Goal: Information Seeking & Learning: Check status

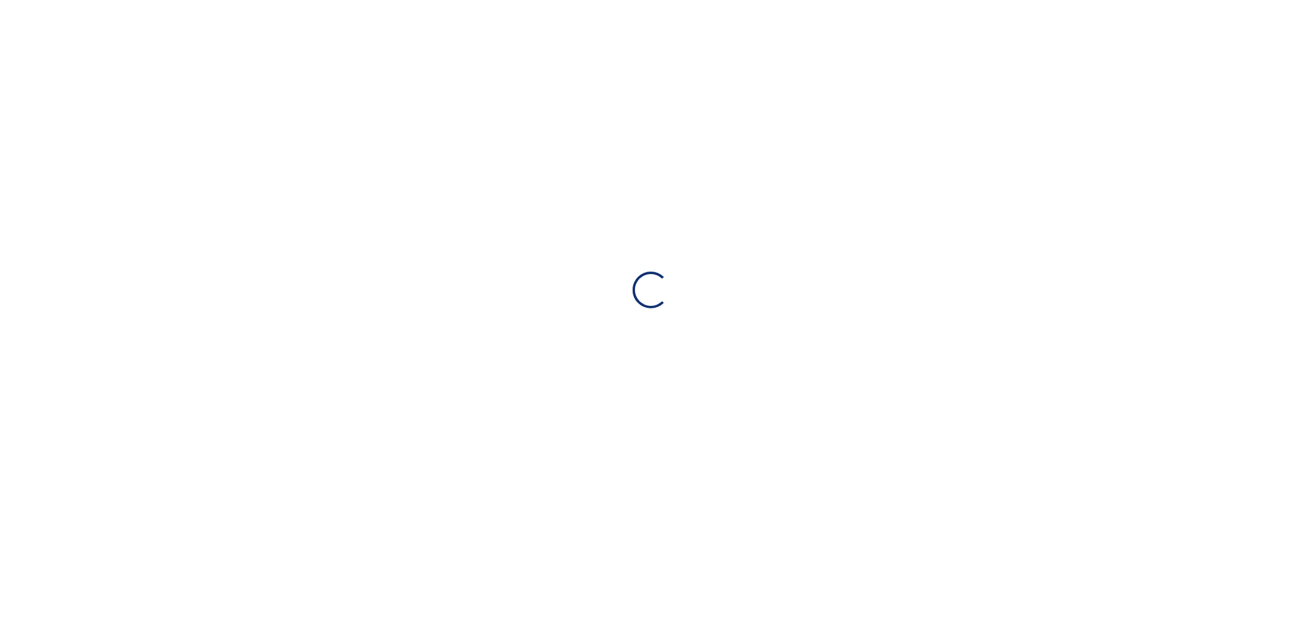
select select "**********"
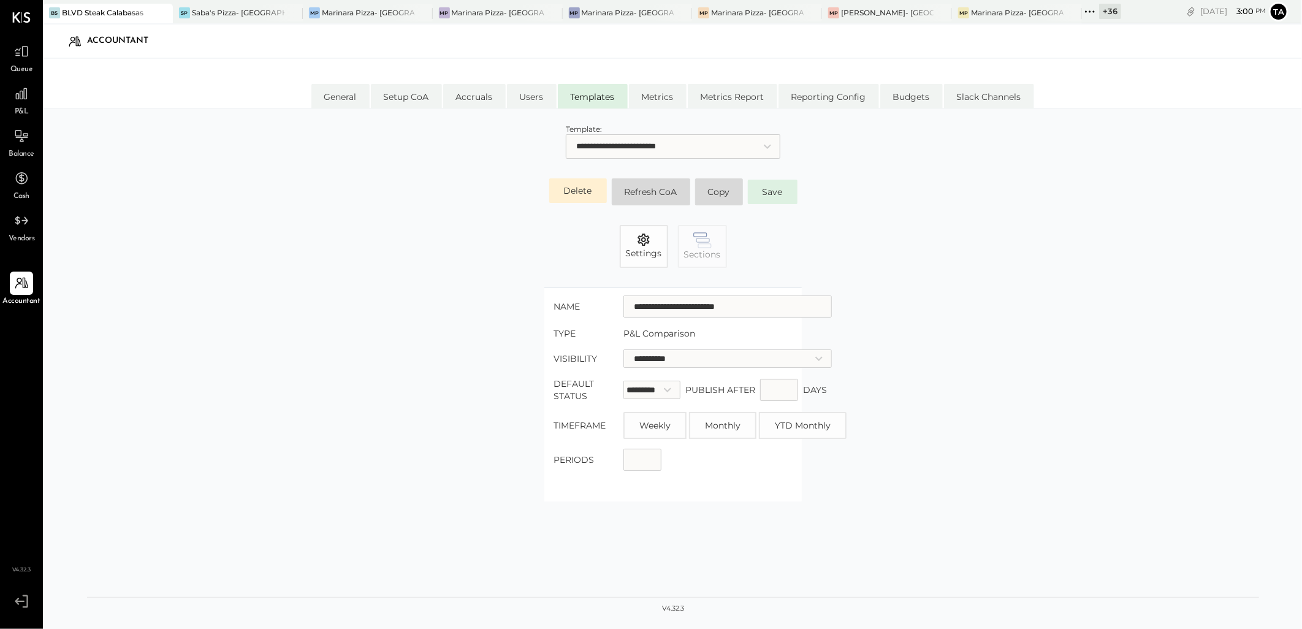
click at [1100, 15] on div "+ 36" at bounding box center [1110, 11] width 22 height 15
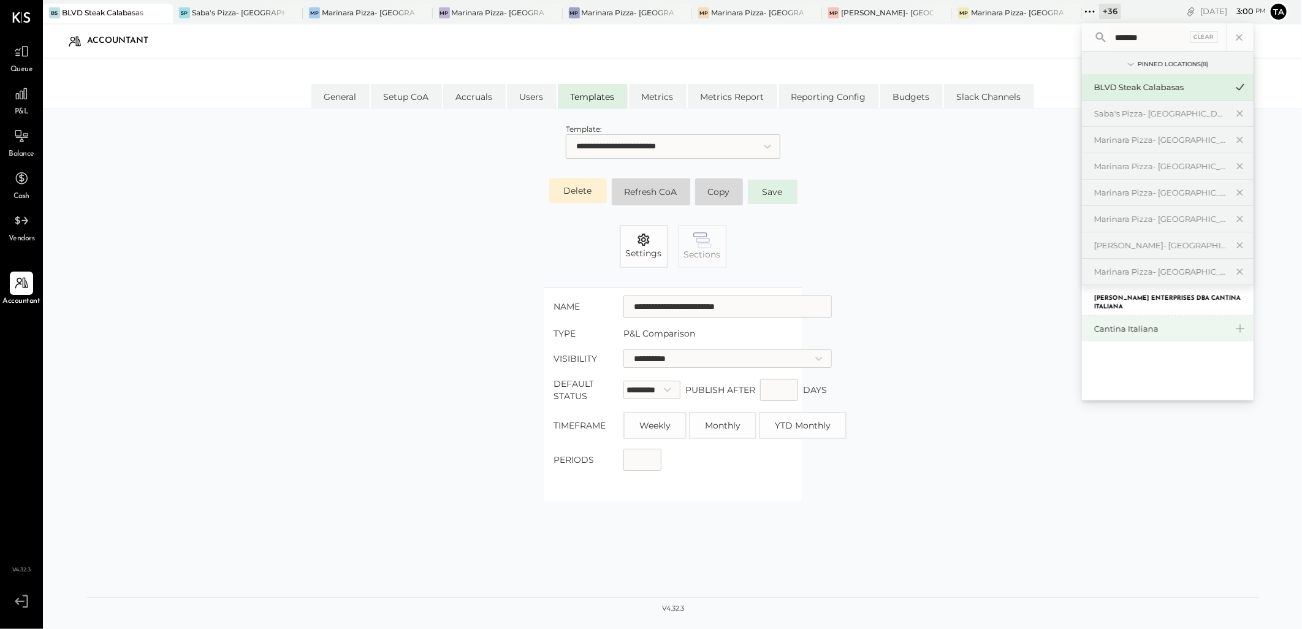
type input "*******"
click at [1140, 332] on div "Cantina Italiana" at bounding box center [1160, 329] width 132 height 12
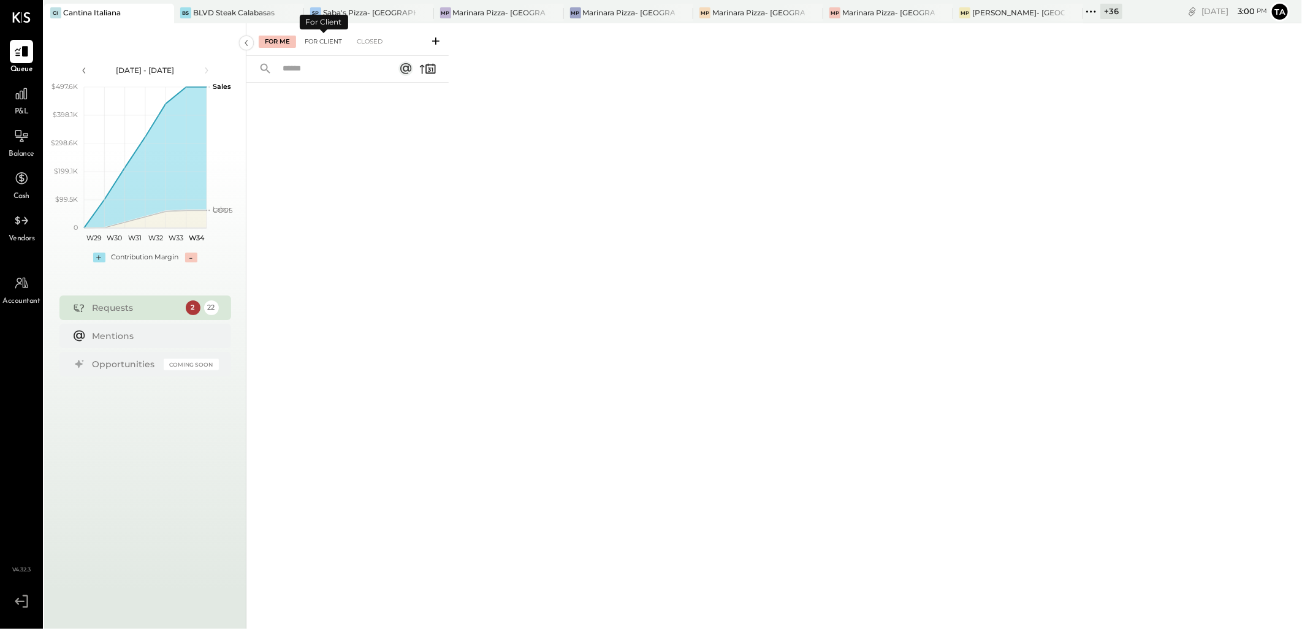
click at [325, 38] on div "For Client" at bounding box center [324, 42] width 50 height 12
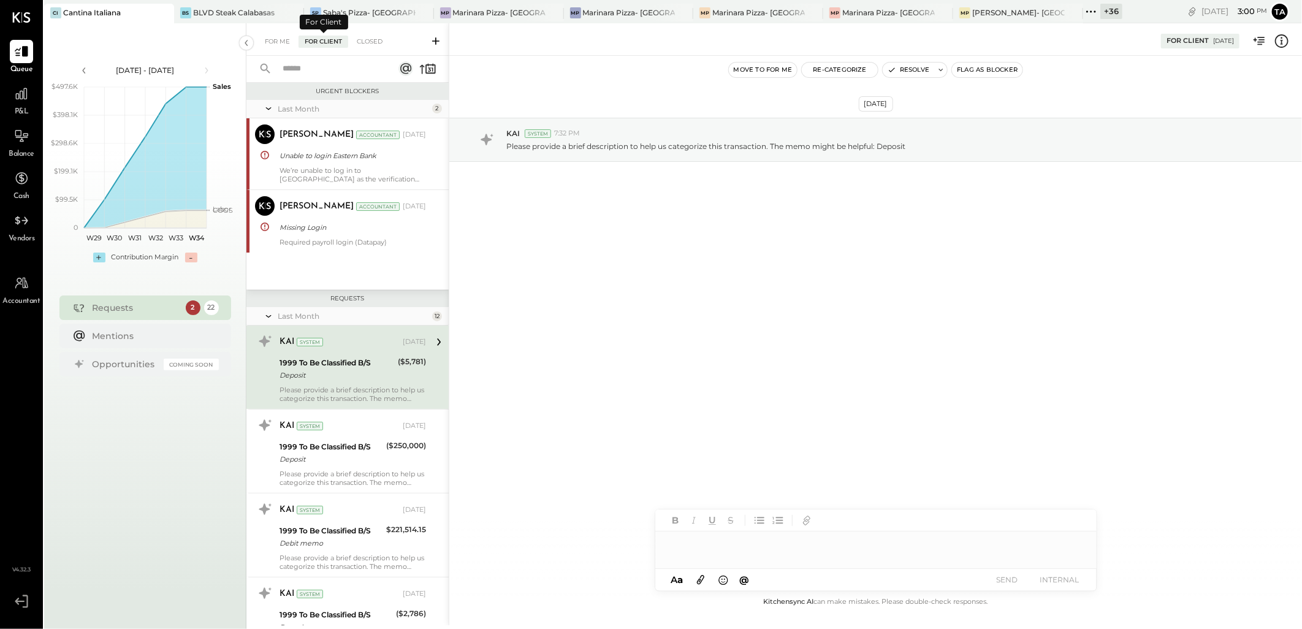
scroll to position [13, 0]
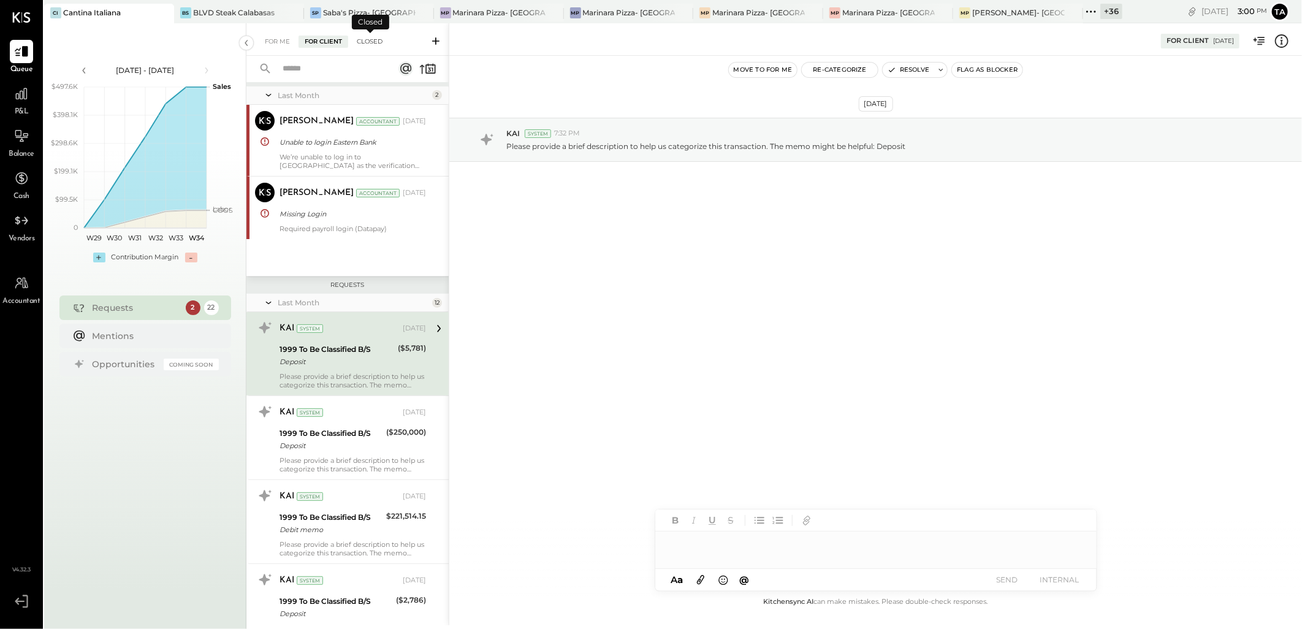
click at [358, 40] on div "Closed" at bounding box center [370, 42] width 38 height 12
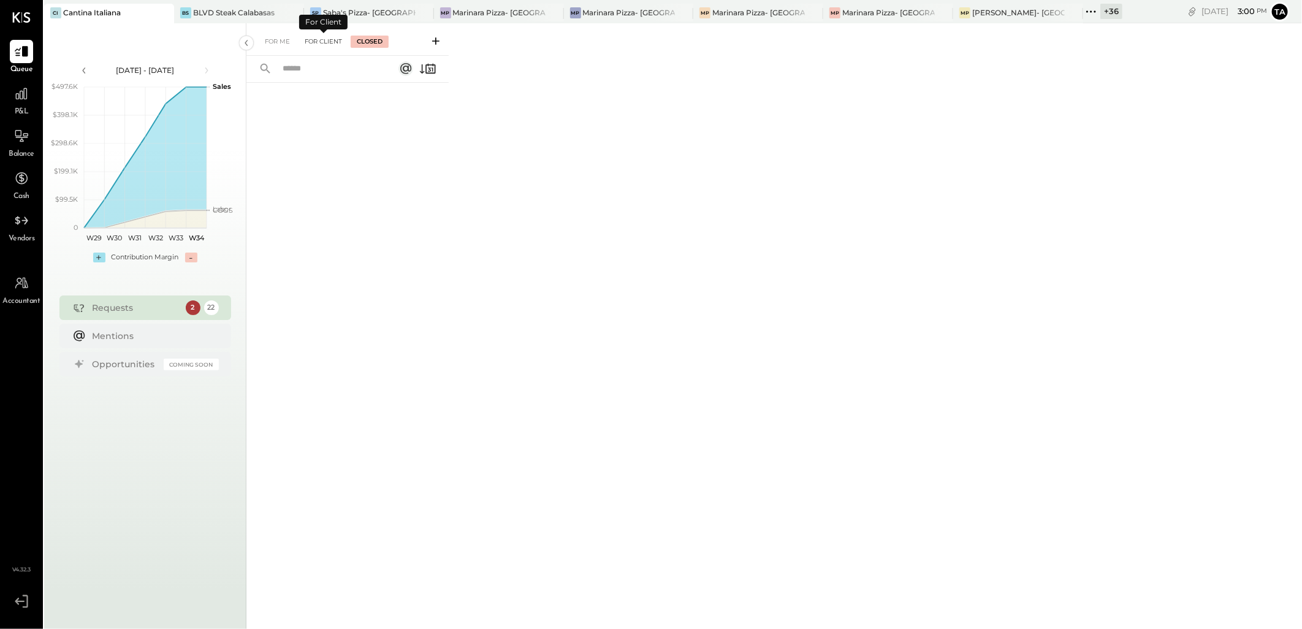
click at [311, 40] on div "For Client" at bounding box center [324, 42] width 50 height 12
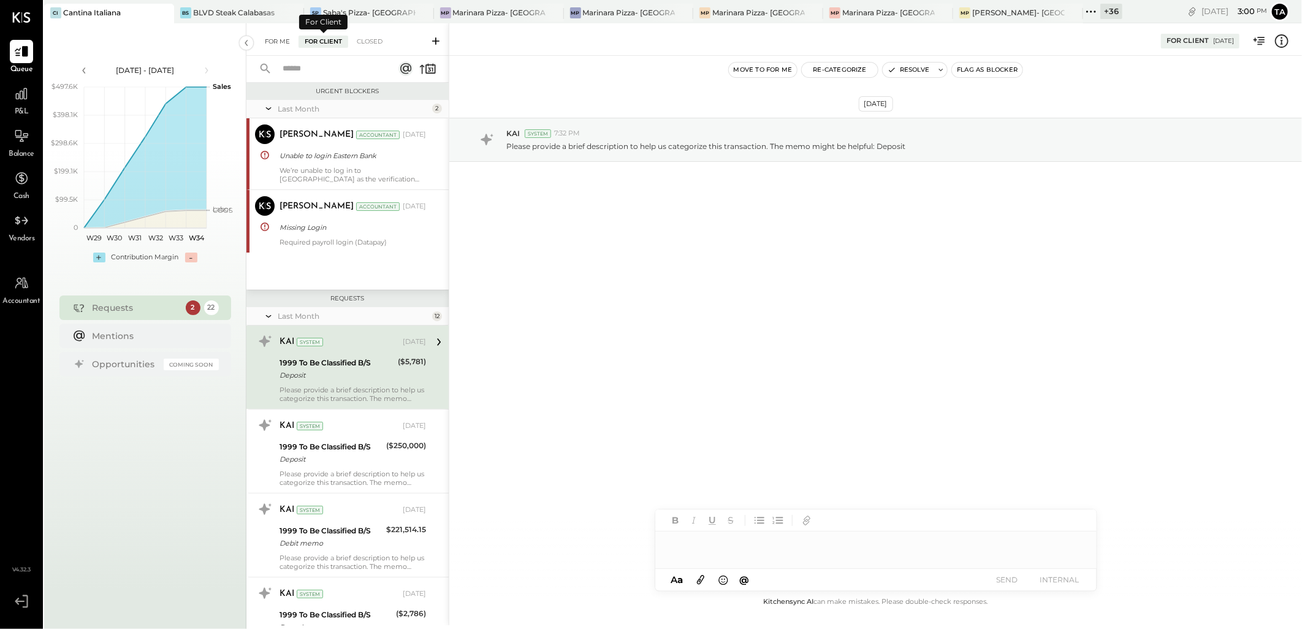
click at [282, 39] on div "For Me" at bounding box center [277, 42] width 37 height 12
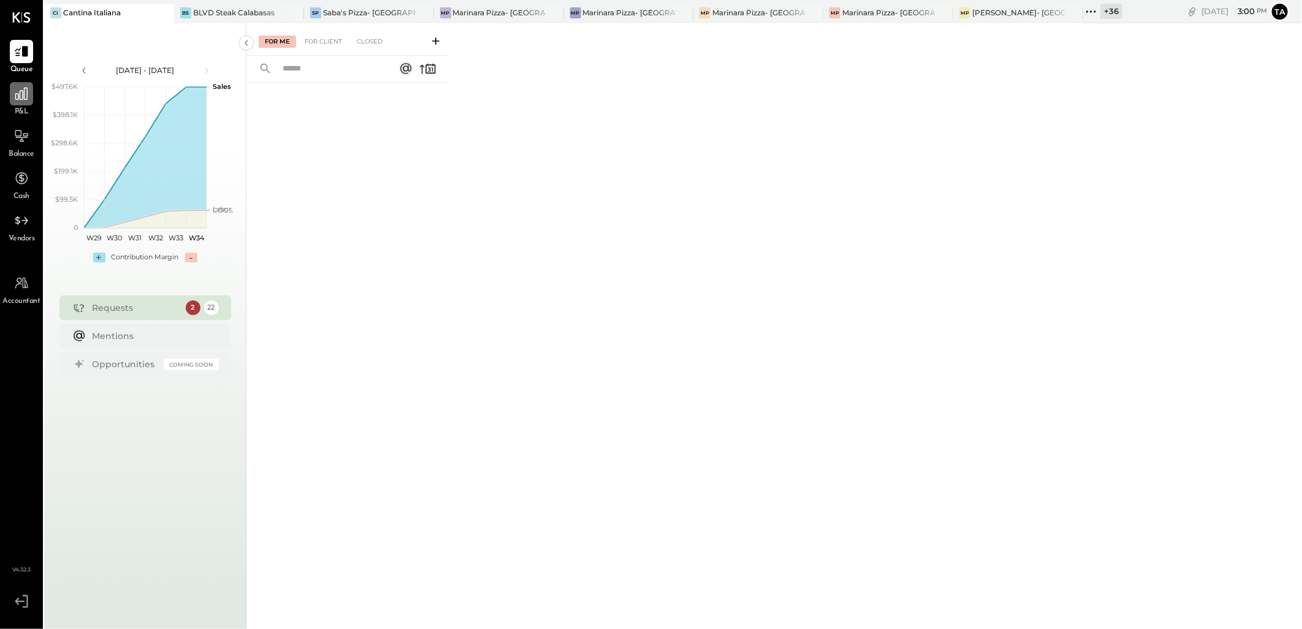
click at [21, 100] on icon at bounding box center [21, 94] width 16 height 16
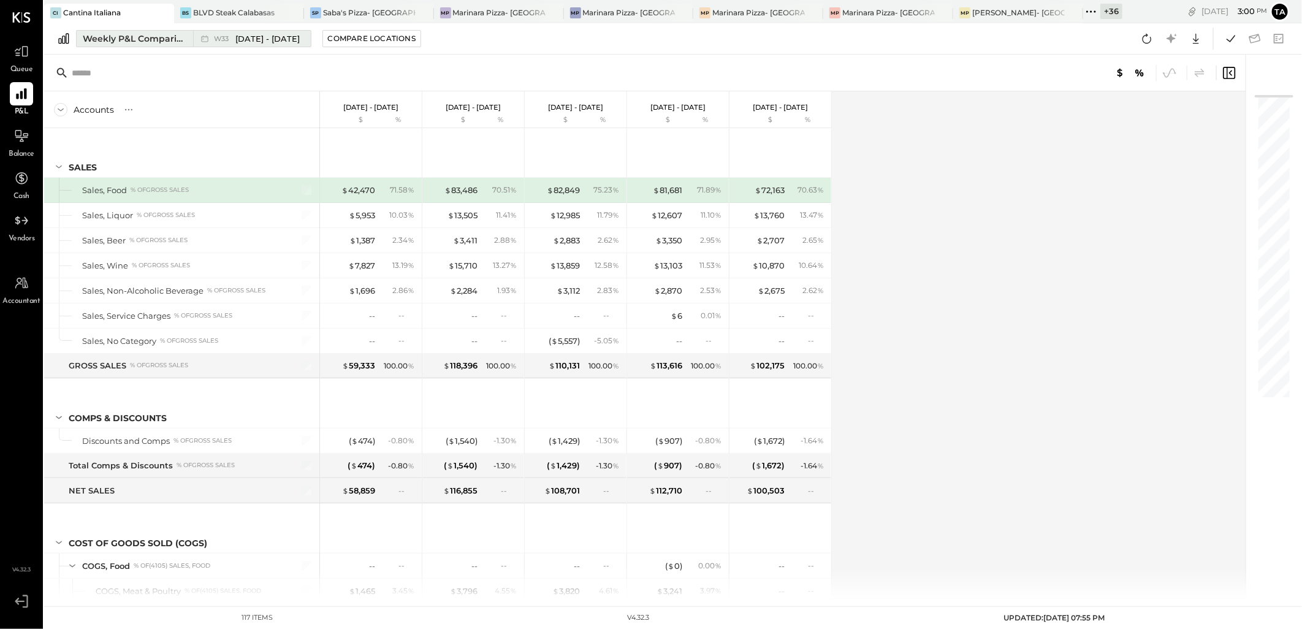
click at [142, 40] on div "Weekly P&L Comparison" at bounding box center [134, 38] width 103 height 12
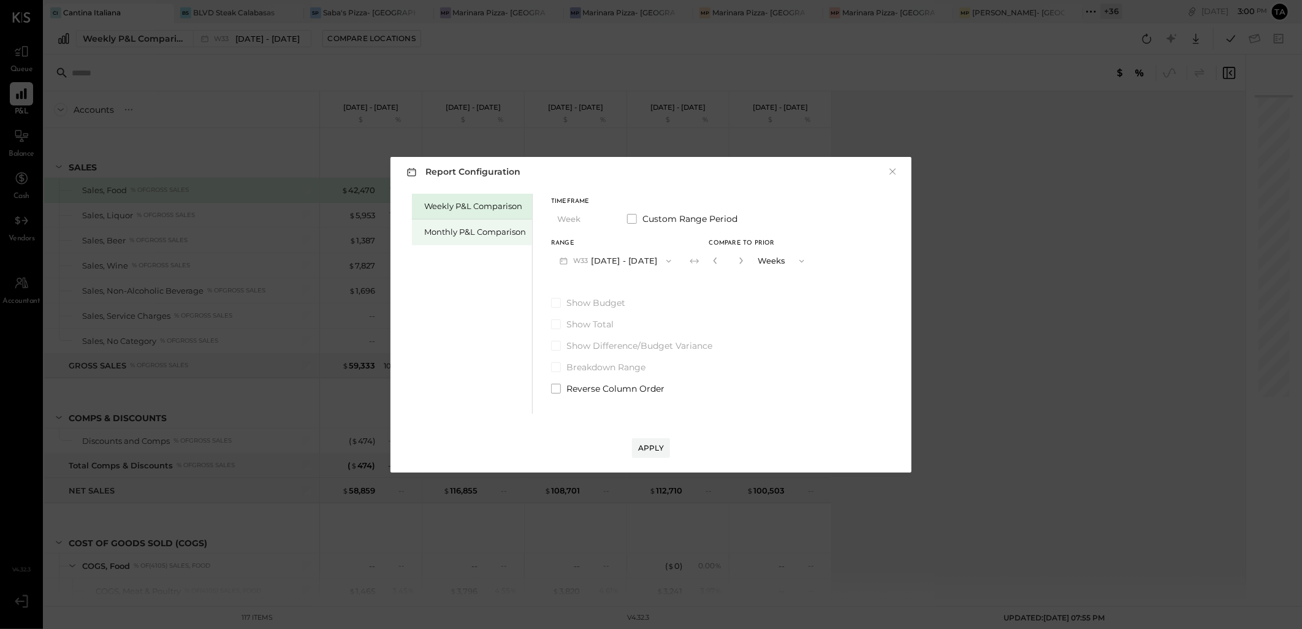
click at [473, 240] on div "Monthly P&L Comparison" at bounding box center [472, 232] width 120 height 26
click at [649, 444] on div "Apply" at bounding box center [651, 448] width 26 height 10
